Goal: Task Accomplishment & Management: Complete application form

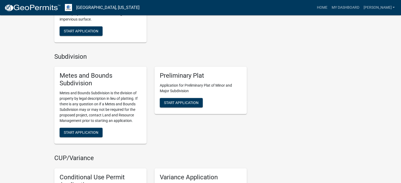
scroll to position [554, 0]
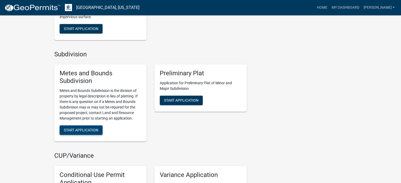
click at [91, 128] on span "Start Application" at bounding box center [81, 130] width 35 height 4
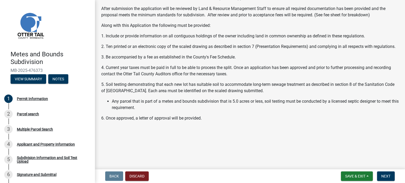
scroll to position [108, 0]
click at [358, 176] on span "Save & Exit" at bounding box center [355, 176] width 20 height 4
click at [351, 162] on button "Save & Exit" at bounding box center [352, 162] width 42 height 13
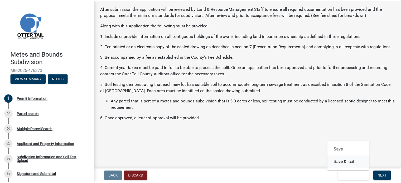
scroll to position [0, 0]
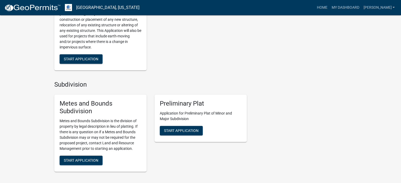
scroll to position [554, 0]
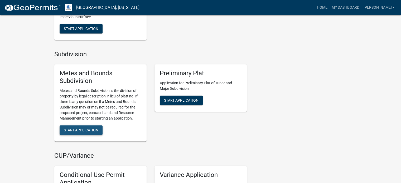
click at [86, 131] on span "Start Application" at bounding box center [81, 130] width 35 height 4
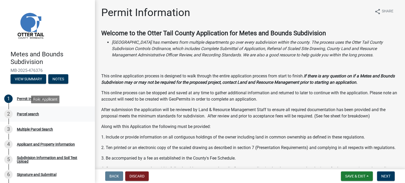
click at [28, 113] on div "Parcel search" at bounding box center [28, 114] width 22 height 4
click at [386, 176] on span "Next" at bounding box center [385, 176] width 9 height 4
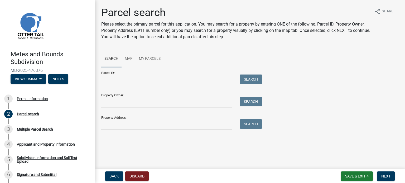
click at [118, 79] on input "Parcel ID:" at bounding box center [166, 80] width 131 height 11
type input "41000050049000"
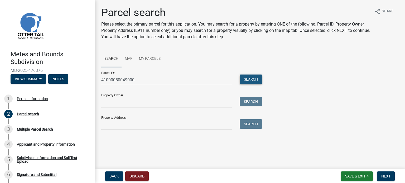
click at [255, 78] on button "Search" at bounding box center [251, 79] width 22 height 9
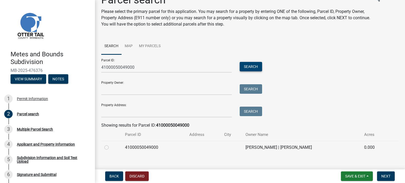
scroll to position [20, 0]
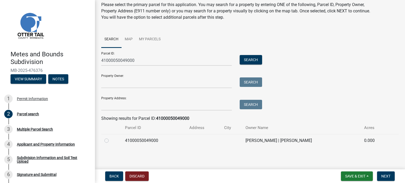
click at [111, 138] on label at bounding box center [111, 138] width 0 height 0
click at [111, 141] on input "radio" at bounding box center [112, 139] width 3 height 3
radio input "true"
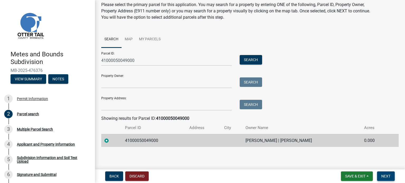
click at [387, 177] on span "Next" at bounding box center [385, 176] width 9 height 4
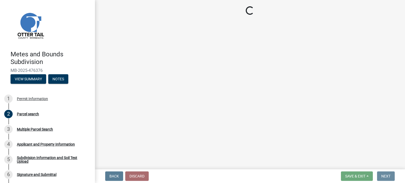
scroll to position [0, 0]
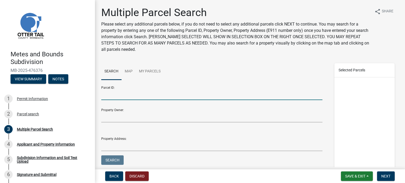
click at [126, 94] on input "Parcel ID:" at bounding box center [211, 94] width 221 height 11
type input "41000050049000"
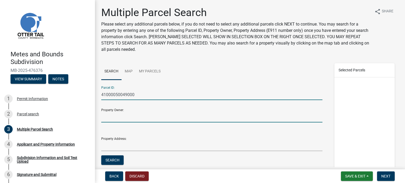
click at [120, 118] on input "Property Owner:" at bounding box center [211, 117] width 221 height 11
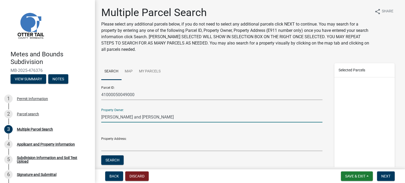
type input "Daniel and Andrea Ness"
click at [135, 140] on div "Property Address:" at bounding box center [211, 142] width 221 height 18
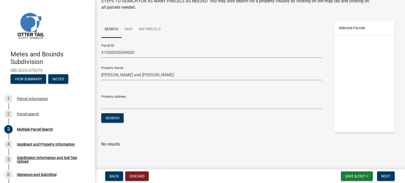
scroll to position [43, 0]
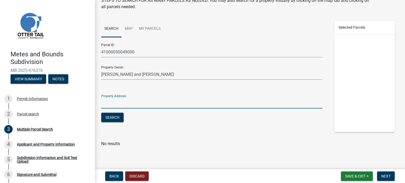
click at [107, 102] on input "Property Address:" at bounding box center [211, 103] width 221 height 11
click at [164, 105] on input "County road 5 Clitherall Mn" at bounding box center [211, 103] width 221 height 11
type input "County road 5 Clitherall Mn56524"
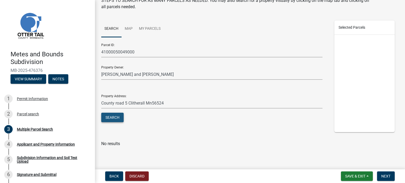
click at [115, 118] on button "Search" at bounding box center [112, 117] width 22 height 9
click at [390, 175] on span "Next" at bounding box center [385, 176] width 9 height 4
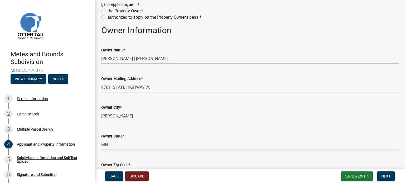
scroll to position [26, 0]
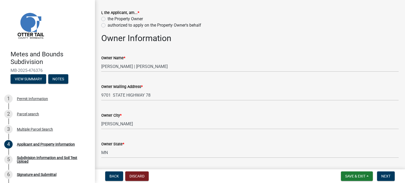
click at [108, 19] on label "the Property Owner" at bounding box center [125, 19] width 35 height 6
click at [108, 19] on input "the Property Owner" at bounding box center [109, 17] width 3 height 3
radio input "true"
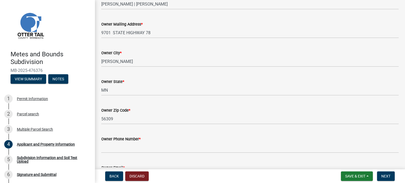
scroll to position [105, 0]
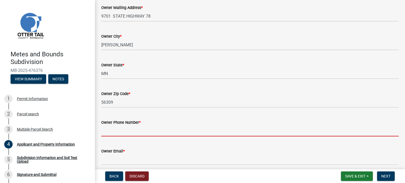
click at [141, 126] on input "Owner Phone Number *" at bounding box center [249, 131] width 297 height 11
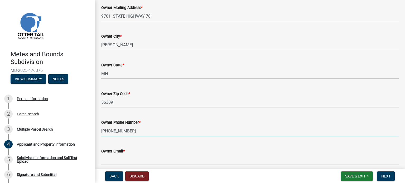
type input "218-770-6714"
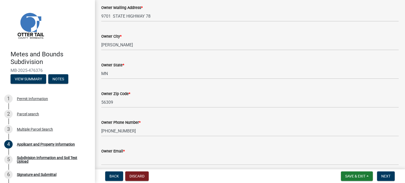
click at [146, 151] on div "Owner Email *" at bounding box center [249, 151] width 297 height 6
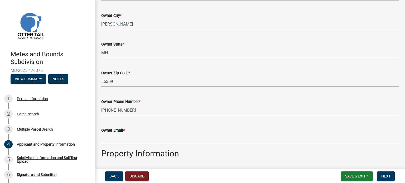
scroll to position [132, 0]
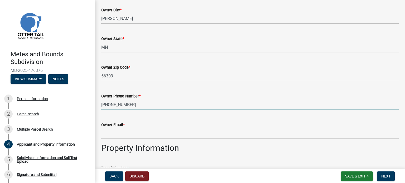
click at [166, 105] on input "218-770-6714" at bounding box center [249, 104] width 297 height 11
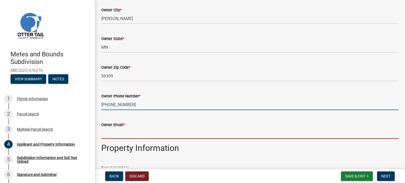
click at [135, 131] on input "Owner Email *" at bounding box center [249, 133] width 297 height 11
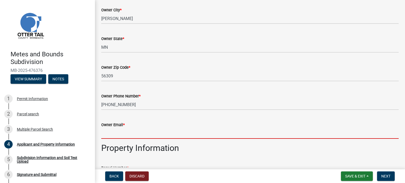
type input "danness14@gmail.com"
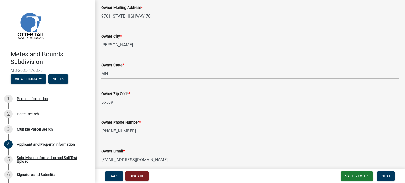
scroll to position [105, 0]
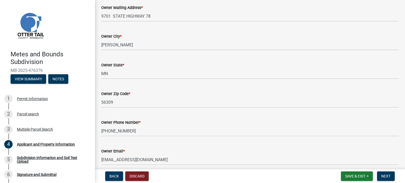
click at [137, 60] on div "Owner State * MN" at bounding box center [249, 67] width 297 height 25
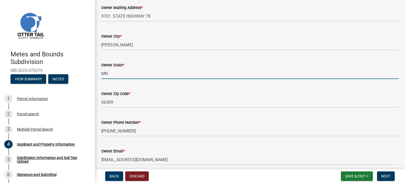
click at [107, 73] on input "MN" at bounding box center [249, 73] width 297 height 11
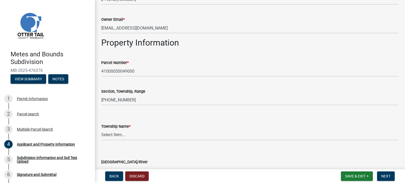
scroll to position [264, 0]
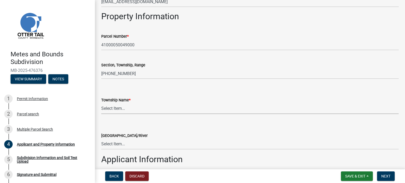
click at [115, 108] on select "Select Item... Aastad Amor Aurdal Blowers Bluffton Buse Butler Candor Carlisle …" at bounding box center [249, 108] width 297 height 11
click at [101, 103] on select "Select Item... Aastad Amor Aurdal Blowers Bluffton Buse Butler Candor Carlisle …" at bounding box center [249, 108] width 297 height 11
select select "4cde1ecc-617e-461d-a692-fcea925470b8"
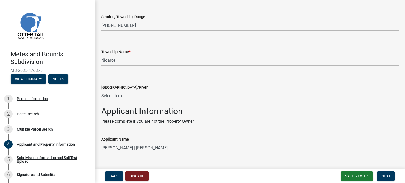
scroll to position [316, 0]
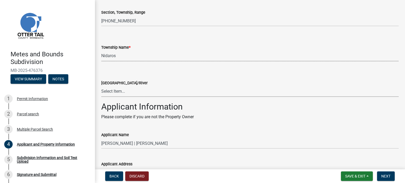
click at [111, 90] on select "Select Item... None Adley 56-031 Albert 56-118 Alfred 56-600 Alice 56-244 Alice…" at bounding box center [249, 91] width 297 height 11
click at [155, 93] on select "Select Item... None Adley 56-031 Albert 56-118 Alfred 56-600 Alice 56-244 Alice…" at bounding box center [249, 91] width 297 height 11
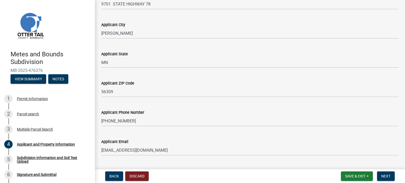
scroll to position [499, 0]
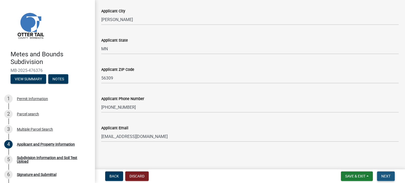
click at [385, 177] on span "Next" at bounding box center [385, 176] width 9 height 4
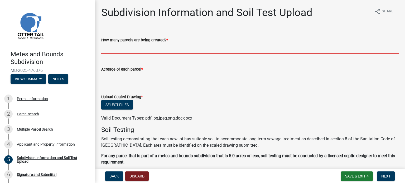
click at [126, 49] on input "text" at bounding box center [249, 48] width 297 height 11
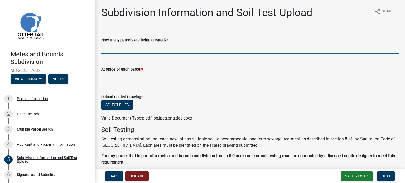
type input "6"
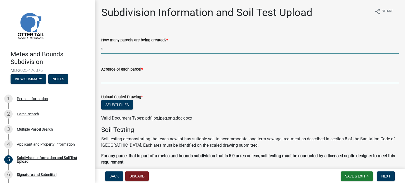
click at [123, 77] on form "Acreage of each parcel *" at bounding box center [249, 74] width 297 height 17
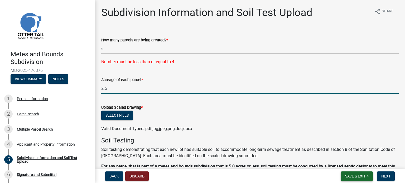
type input "2.5"
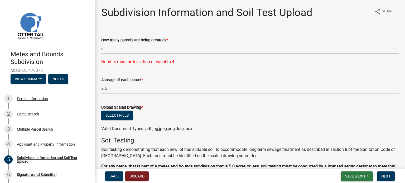
click at [363, 177] on span "Save & Exit" at bounding box center [355, 176] width 20 height 4
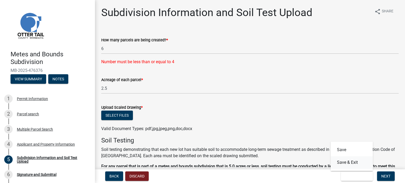
click at [355, 162] on button "Save & Exit" at bounding box center [352, 162] width 42 height 13
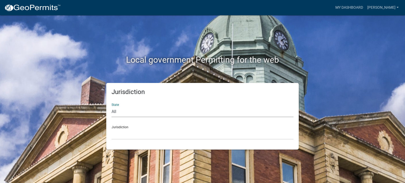
click at [120, 109] on select "All [US_STATE] [US_STATE] [US_STATE] [US_STATE] [US_STATE] [US_STATE] [US_STATE…" at bounding box center [203, 112] width 182 height 11
select select "[US_STATE]"
click at [112, 107] on select "All [US_STATE] [US_STATE] [US_STATE] [US_STATE] [US_STATE] [US_STATE] [US_STATE…" at bounding box center [203, 112] width 182 height 11
click at [124, 127] on div "Jurisdiction [GEOGRAPHIC_DATA], [US_STATE] [GEOGRAPHIC_DATA], [US_STATE] [GEOGR…" at bounding box center [203, 131] width 182 height 18
click at [121, 133] on select "[GEOGRAPHIC_DATA], [US_STATE] [GEOGRAPHIC_DATA], [US_STATE] [GEOGRAPHIC_DATA], …" at bounding box center [203, 134] width 182 height 11
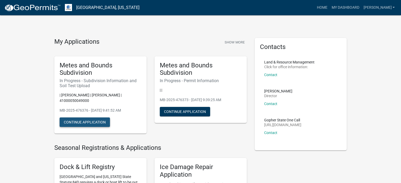
click at [91, 122] on button "Continue Application" at bounding box center [85, 122] width 50 height 9
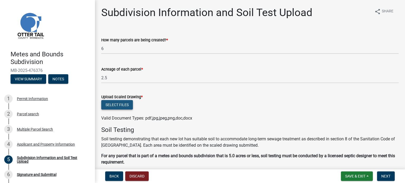
click at [116, 105] on button "Select files" at bounding box center [117, 104] width 32 height 9
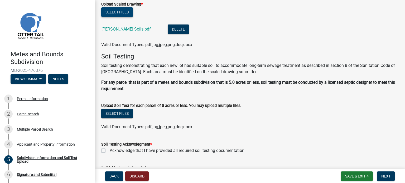
scroll to position [105, 0]
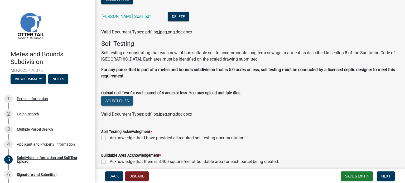
click at [119, 100] on button "Select files" at bounding box center [117, 100] width 32 height 9
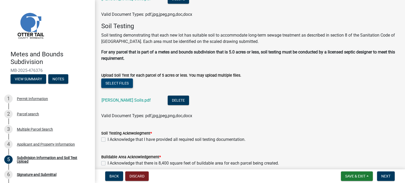
scroll to position [132, 0]
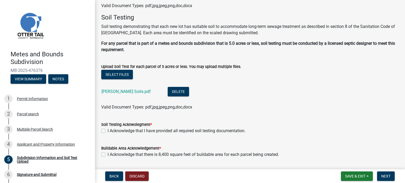
click at [108, 130] on label "I Acknowledge that I have provided all required soil testing documentation." at bounding box center [177, 131] width 138 height 6
click at [108, 130] on input "I Acknowledge that I have provided all required soil testing documentation." at bounding box center [109, 129] width 3 height 3
checkbox input "true"
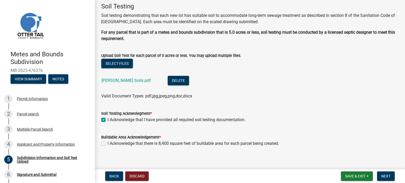
scroll to position [148, 0]
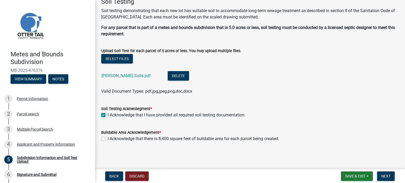
click at [108, 139] on label "I Acknowledge that there is 8,400 square feet of buildable area for each parcel…" at bounding box center [193, 139] width 171 height 6
click at [108, 139] on input "I Acknowledge that there is 8,400 square feet of buildable area for each parcel…" at bounding box center [109, 137] width 3 height 3
checkbox input "true"
click at [390, 177] on button "Next" at bounding box center [386, 176] width 18 height 9
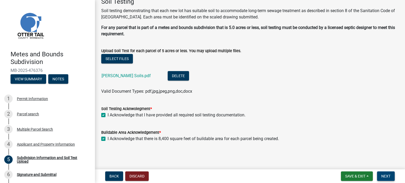
click at [387, 178] on span "Next" at bounding box center [385, 176] width 9 height 4
click at [118, 58] on button "Select files" at bounding box center [117, 58] width 32 height 9
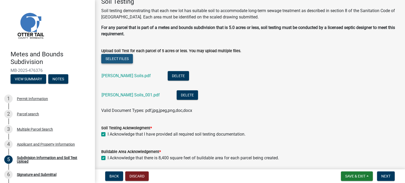
click at [120, 59] on button "Select files" at bounding box center [117, 58] width 32 height 9
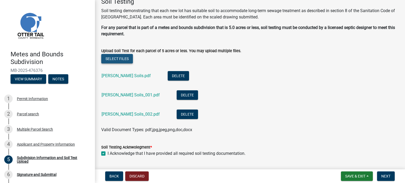
click at [127, 58] on button "Select files" at bounding box center [117, 58] width 32 height 9
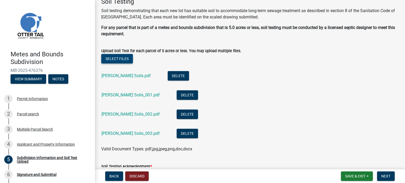
click at [122, 59] on button "Select files" at bounding box center [117, 58] width 32 height 9
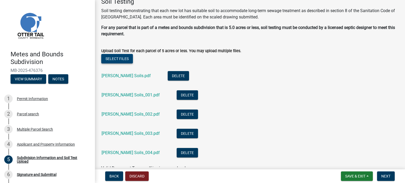
click at [120, 58] on button "Select files" at bounding box center [117, 58] width 32 height 9
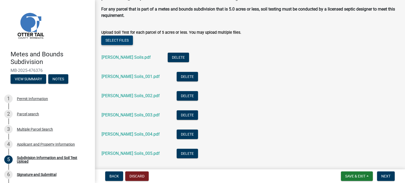
scroll to position [185, 0]
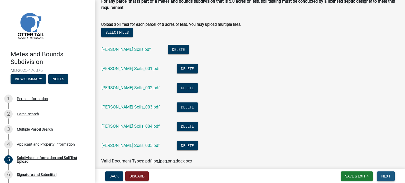
click at [390, 176] on button "Next" at bounding box center [386, 176] width 18 height 9
click at [113, 31] on button "Select files" at bounding box center [117, 32] width 32 height 9
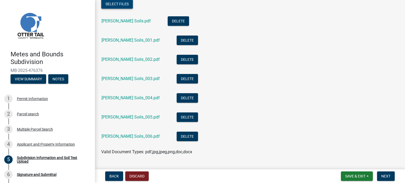
scroll to position [221, 0]
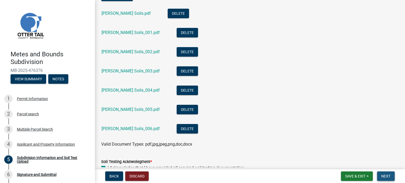
click at [386, 176] on span "Next" at bounding box center [385, 176] width 9 height 4
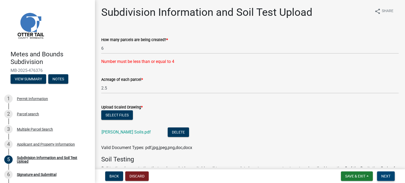
scroll to position [0, 0]
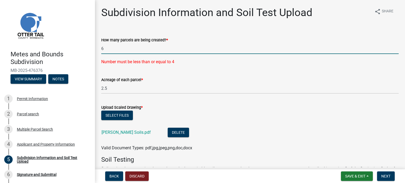
click at [157, 51] on input "6" at bounding box center [249, 48] width 297 height 11
click at [163, 61] on div "Number must be less than or equal to 4" at bounding box center [249, 62] width 297 height 6
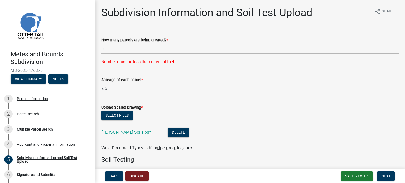
scroll to position [26, 0]
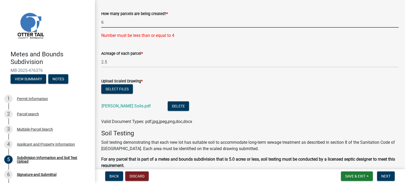
click at [113, 23] on input "6" at bounding box center [249, 22] width 297 height 11
type input "4"
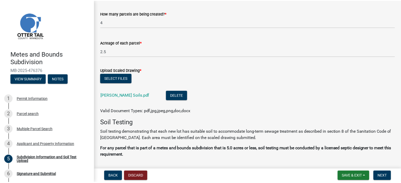
scroll to position [0, 0]
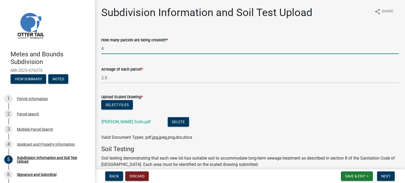
click at [112, 50] on input "4" at bounding box center [249, 48] width 297 height 11
click at [213, 44] on input "6" at bounding box center [249, 48] width 297 height 11
type input "6"
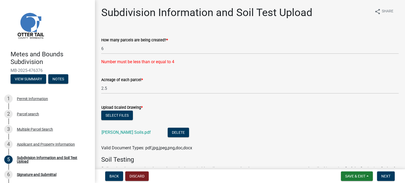
click at [363, 175] on span "Save & Exit" at bounding box center [355, 176] width 20 height 4
click at [349, 161] on button "Save & Exit" at bounding box center [352, 162] width 42 height 13
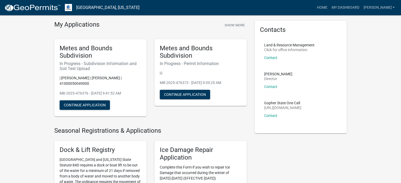
scroll to position [26, 0]
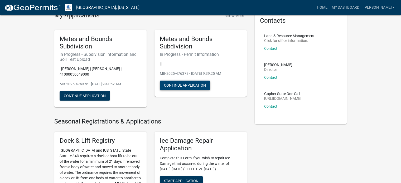
click at [197, 86] on button "Continue Application" at bounding box center [185, 85] width 50 height 9
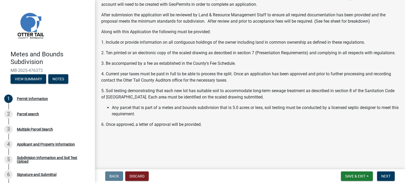
scroll to position [108, 0]
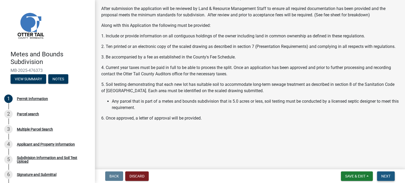
click at [384, 175] on span "Next" at bounding box center [385, 176] width 9 height 4
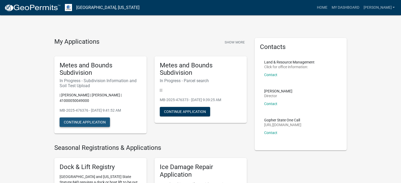
click at [97, 124] on button "Continue Application" at bounding box center [85, 122] width 50 height 9
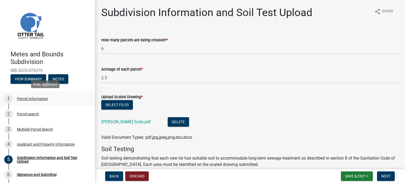
click at [26, 98] on div "Permit Information" at bounding box center [32, 99] width 31 height 4
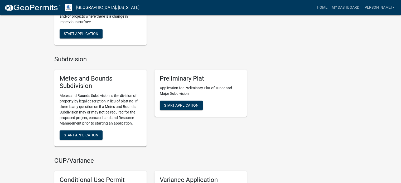
scroll to position [548, 0]
click at [185, 106] on span "Start Application" at bounding box center [181, 106] width 35 height 4
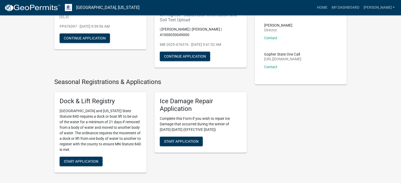
scroll to position [53, 0]
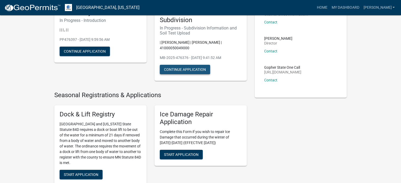
click at [202, 71] on button "Continue Application" at bounding box center [185, 69] width 50 height 9
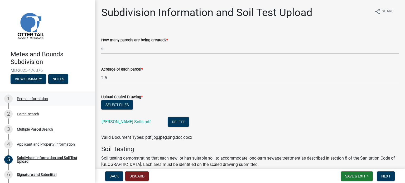
click at [38, 98] on div "Permit Information" at bounding box center [32, 99] width 31 height 4
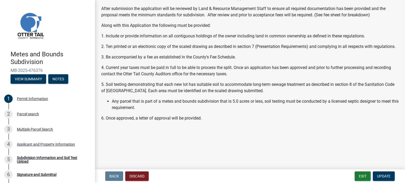
scroll to position [108, 0]
